Goal: Find specific page/section: Find specific page/section

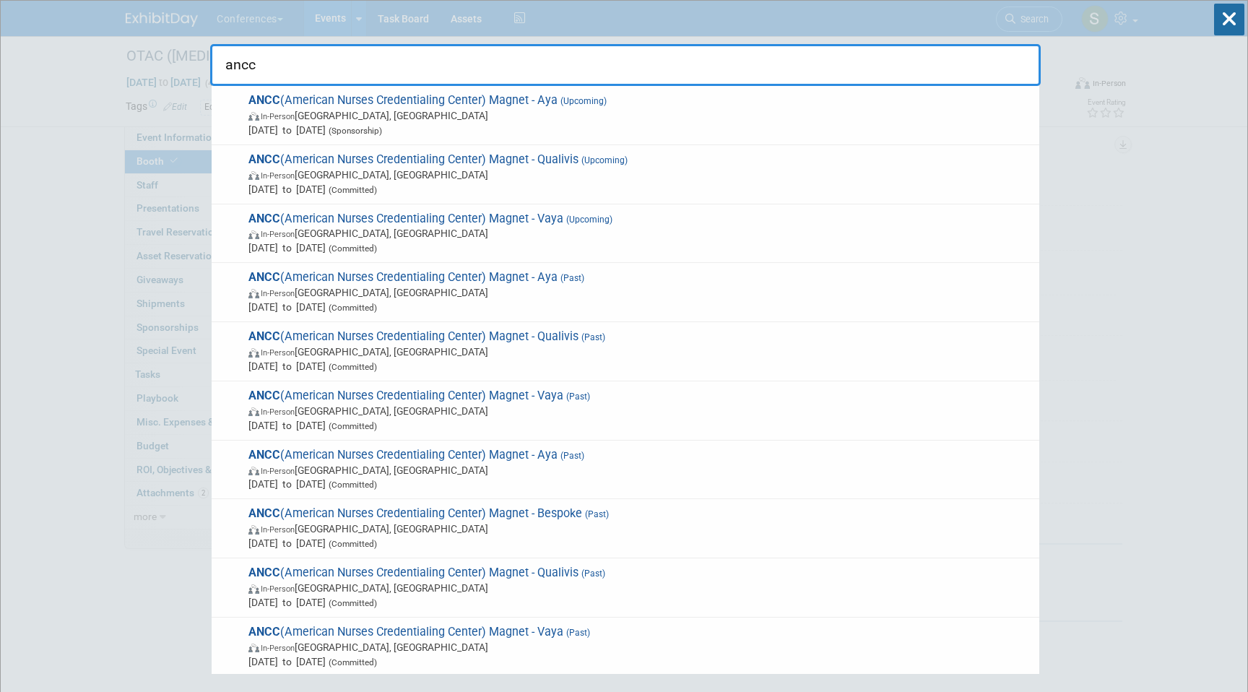
select select "8'x10'"
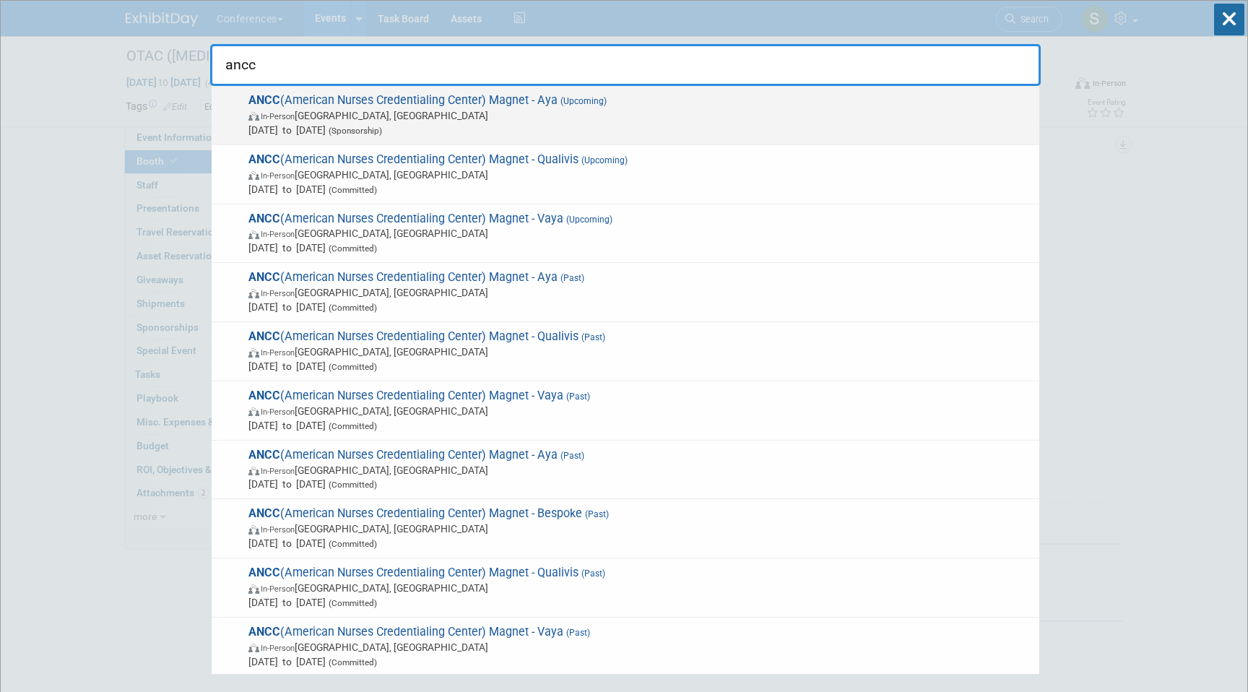
type input "ancc"
click at [607, 108] on span "In-Person [GEOGRAPHIC_DATA], [GEOGRAPHIC_DATA]" at bounding box center [639, 115] width 783 height 14
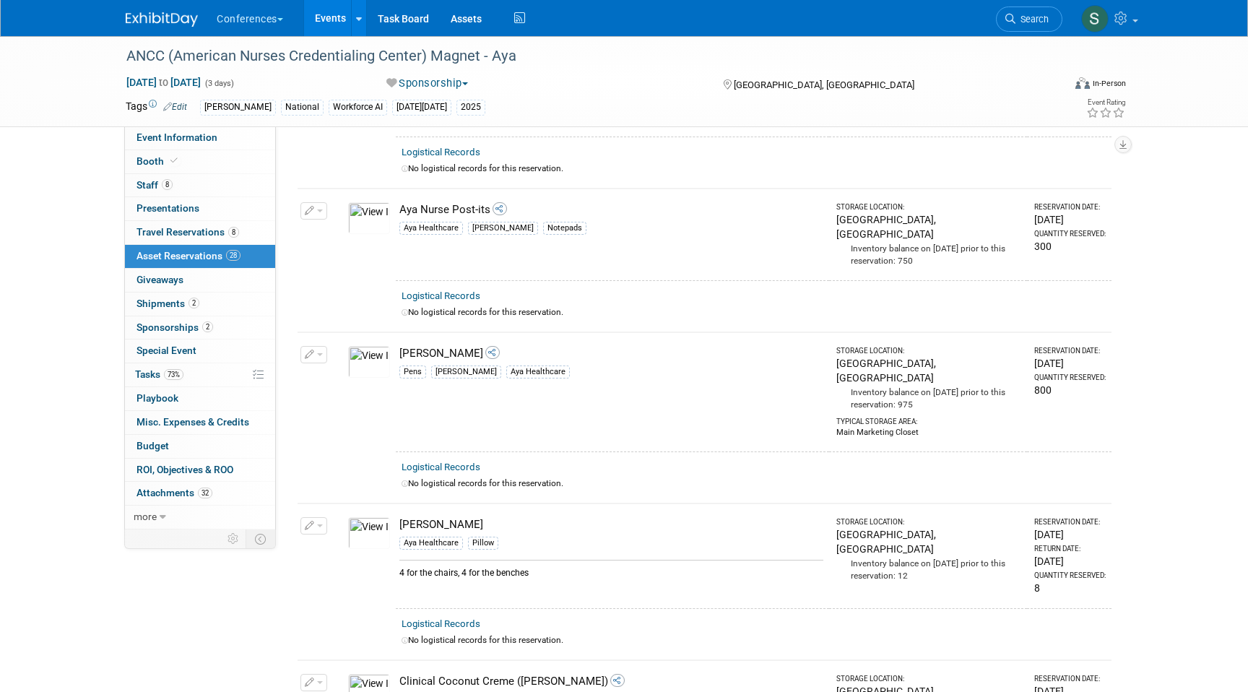
scroll to position [771, 0]
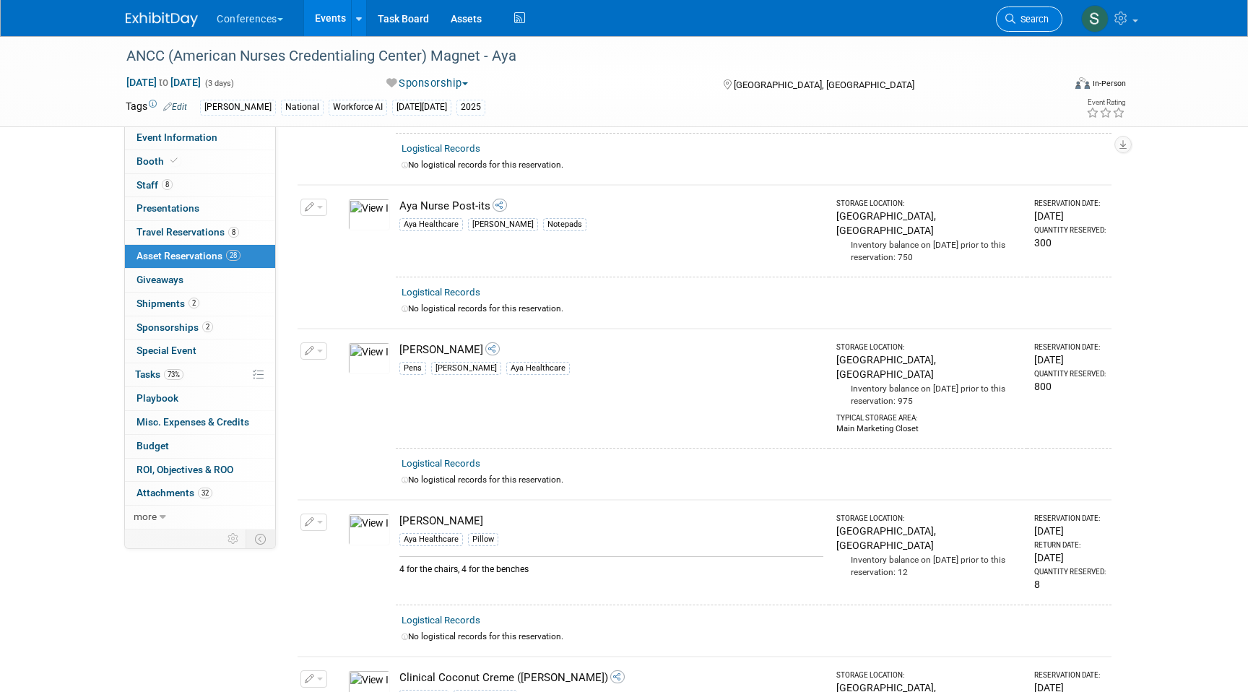
click at [1016, 13] on link "Search" at bounding box center [1029, 18] width 66 height 25
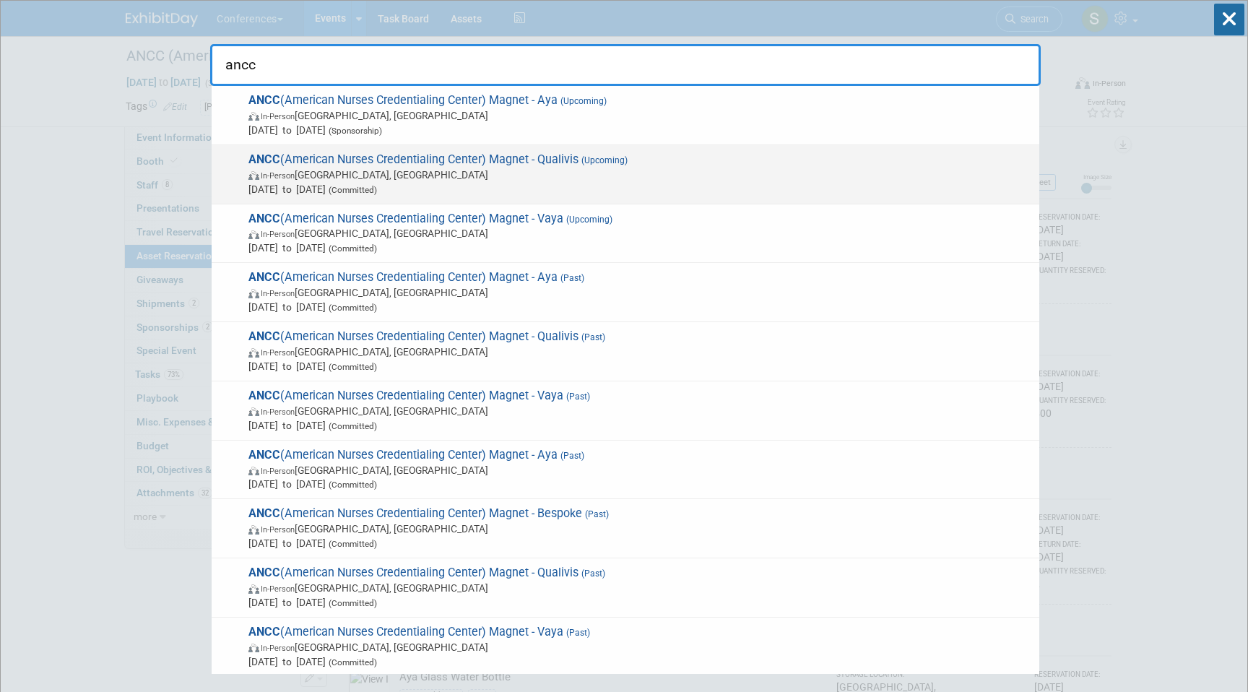
type input "ancc"
click at [547, 170] on span "In-Person [GEOGRAPHIC_DATA], [GEOGRAPHIC_DATA]" at bounding box center [639, 174] width 783 height 14
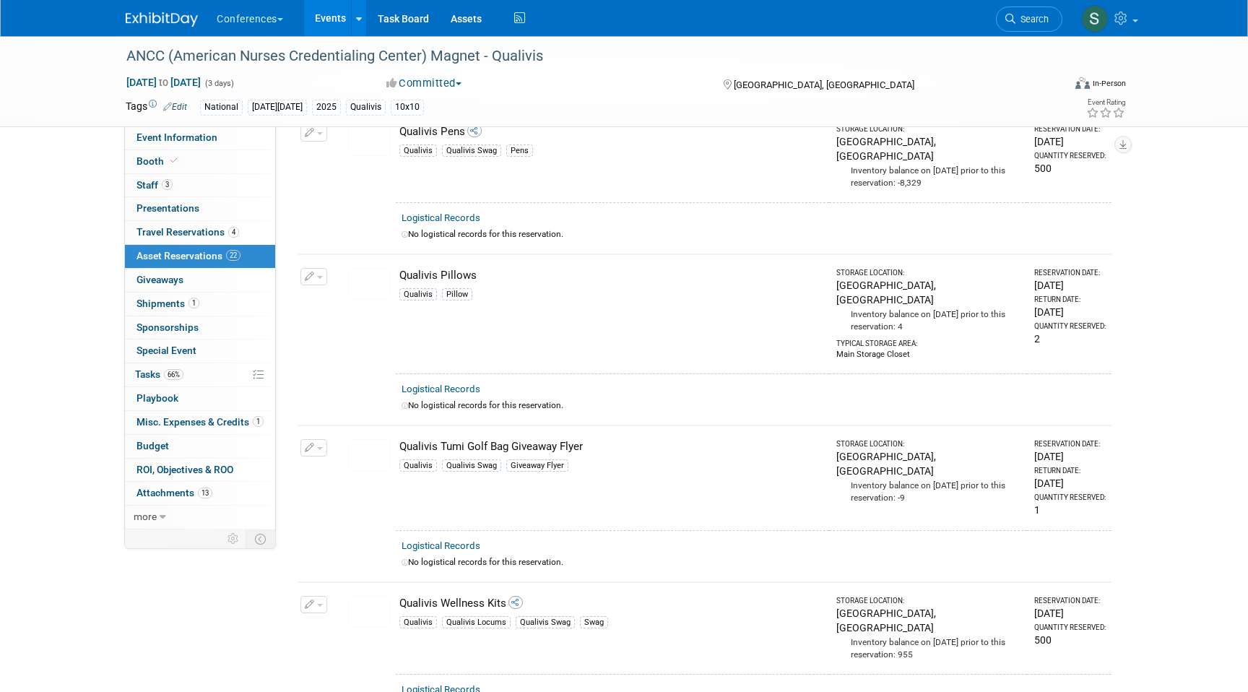
scroll to position [2811, 0]
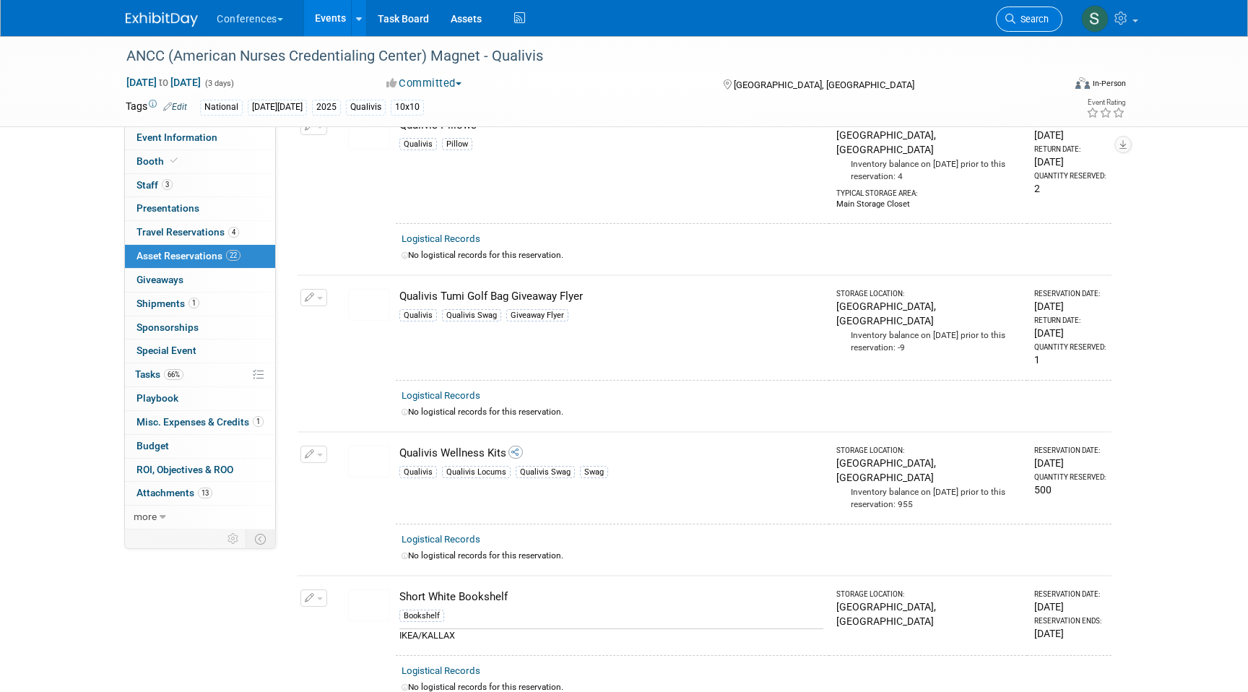
click at [1017, 19] on span "Search" at bounding box center [1031, 19] width 33 height 11
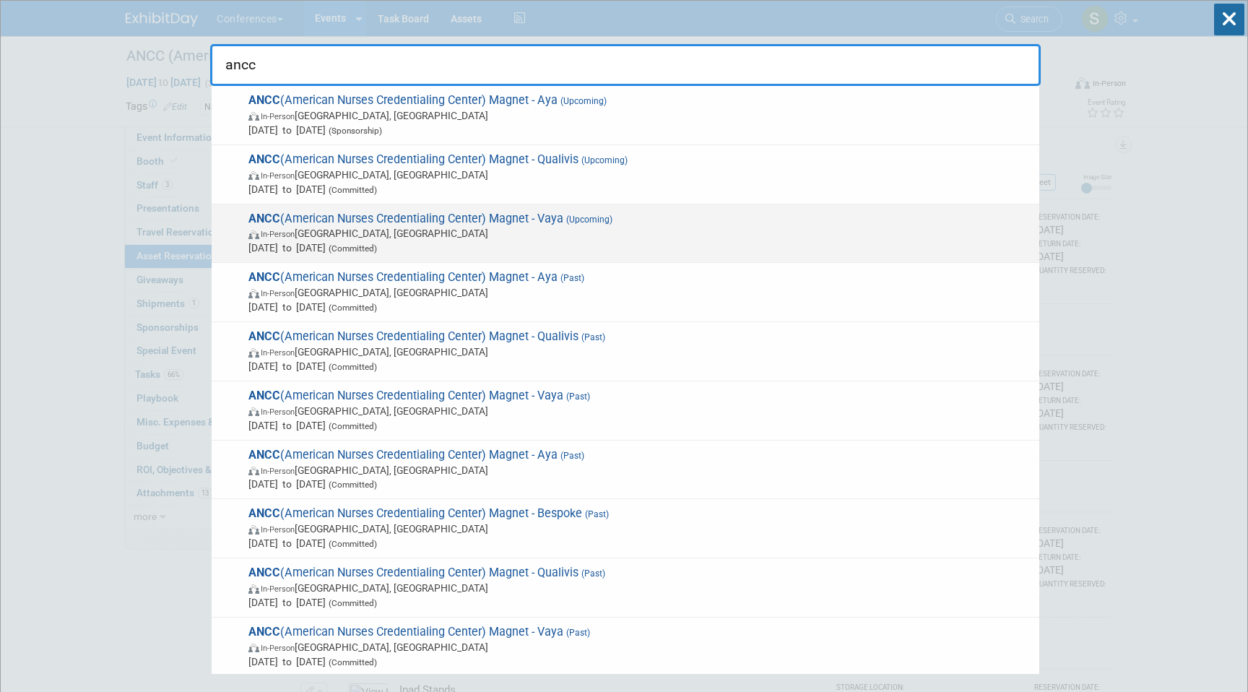
type input "ancc"
click at [652, 233] on span "In-Person [GEOGRAPHIC_DATA], [GEOGRAPHIC_DATA]" at bounding box center [639, 233] width 783 height 14
